Goal: Information Seeking & Learning: Learn about a topic

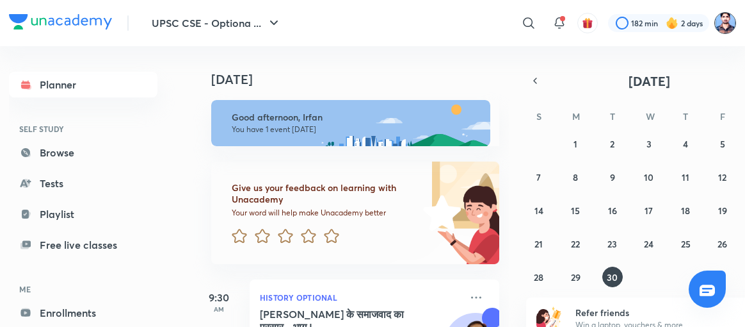
click at [735, 19] on img at bounding box center [726, 23] width 22 height 22
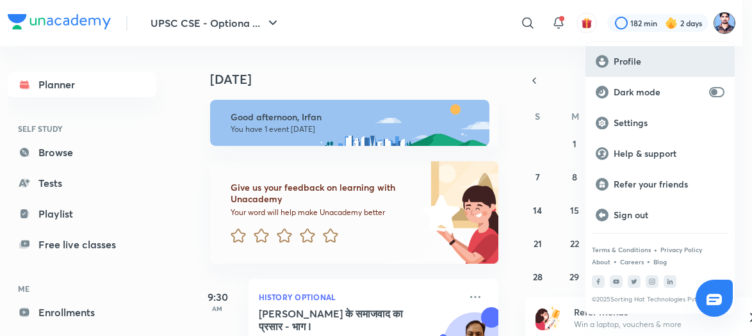
click at [642, 51] on div "Profile" at bounding box center [659, 61] width 149 height 31
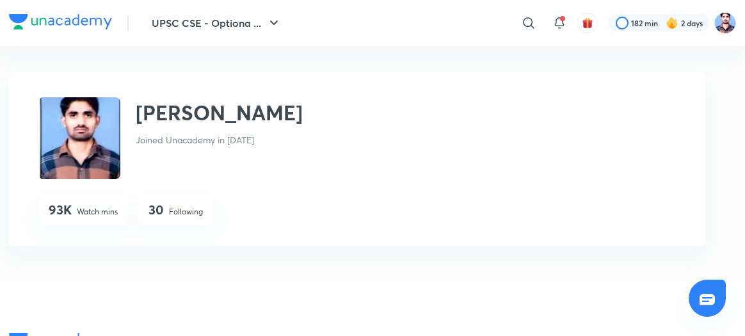
click at [166, 211] on div "30 Following" at bounding box center [175, 210] width 75 height 31
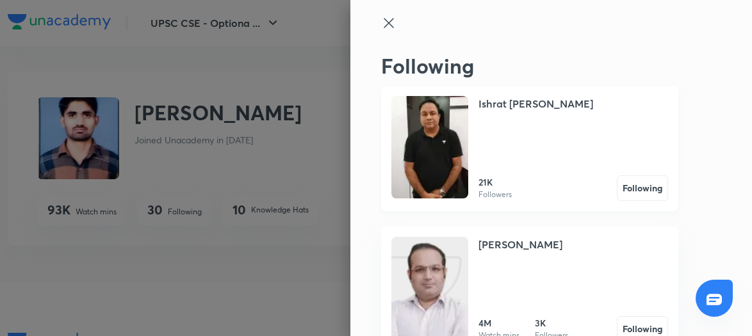
click at [437, 160] on img at bounding box center [429, 147] width 77 height 102
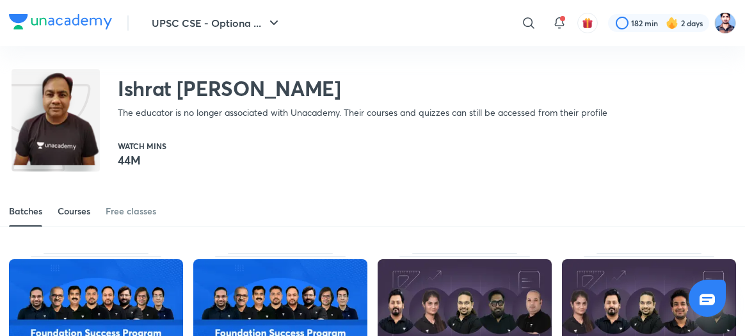
click at [77, 212] on div "Courses" at bounding box center [74, 211] width 33 height 13
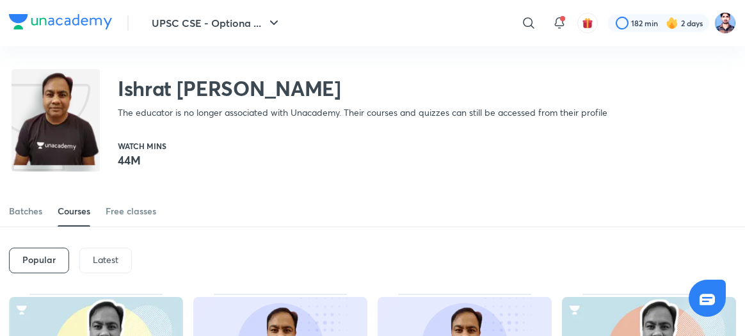
click at [109, 267] on div "Latest" at bounding box center [105, 261] width 53 height 26
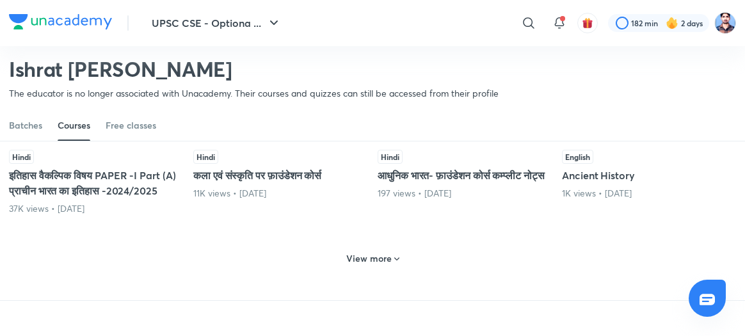
scroll to position [627, 0]
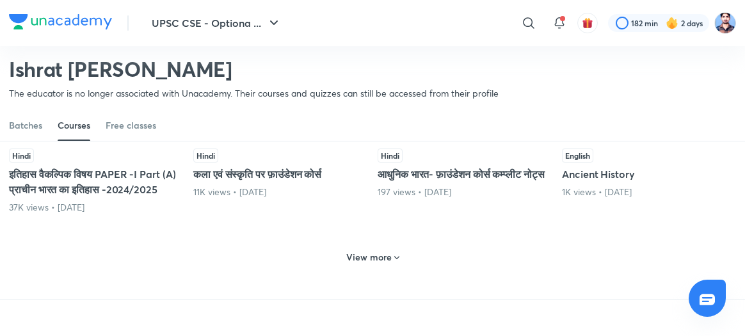
click at [393, 263] on icon at bounding box center [397, 258] width 10 height 10
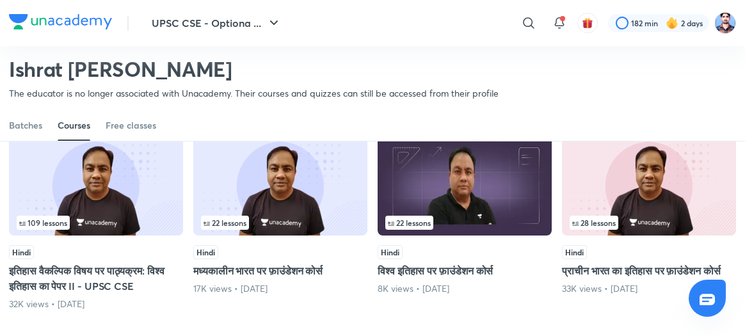
scroll to position [940, 0]
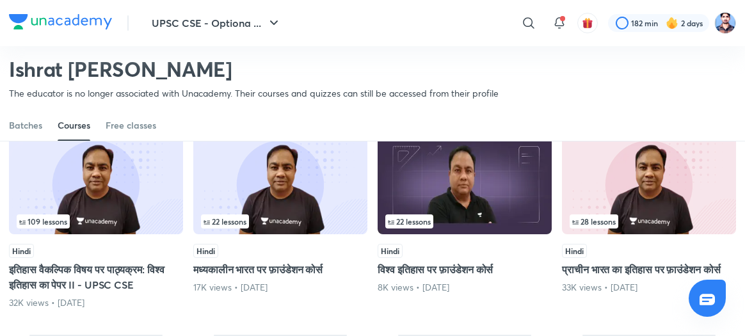
click at [102, 220] on img at bounding box center [96, 184] width 174 height 100
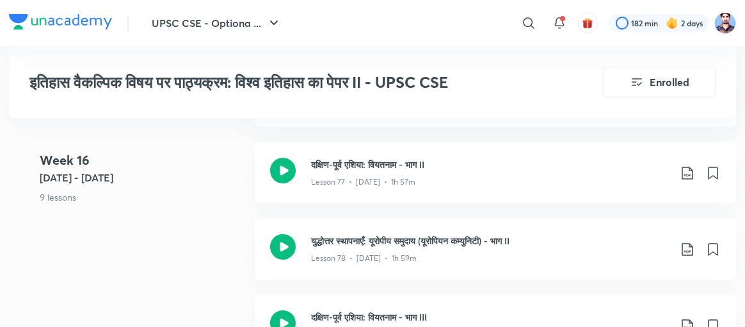
scroll to position [7389, 0]
click at [289, 233] on icon at bounding box center [283, 246] width 26 height 26
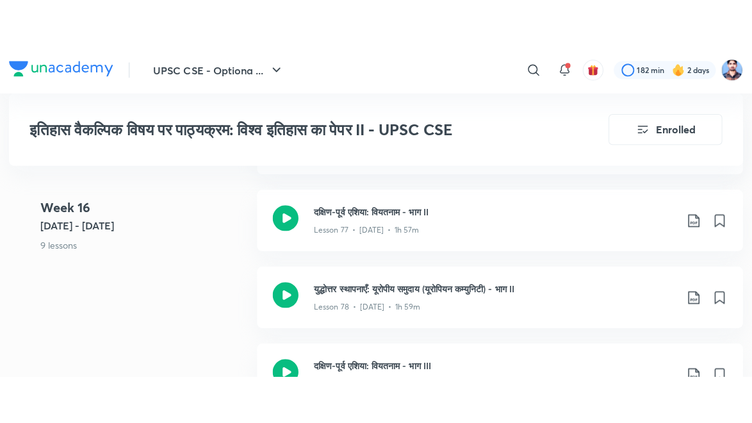
scroll to position [7493, 0]
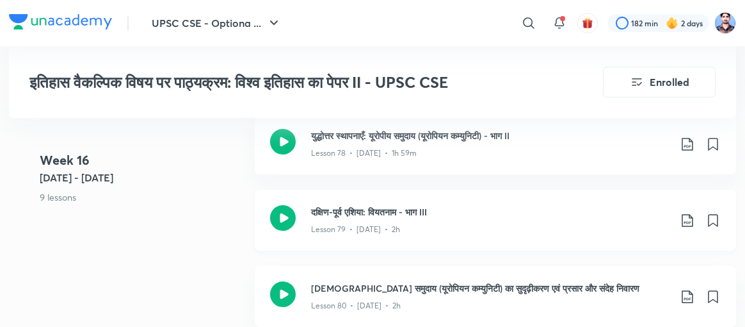
click at [284, 205] on icon at bounding box center [283, 218] width 26 height 26
